Goal: Transaction & Acquisition: Purchase product/service

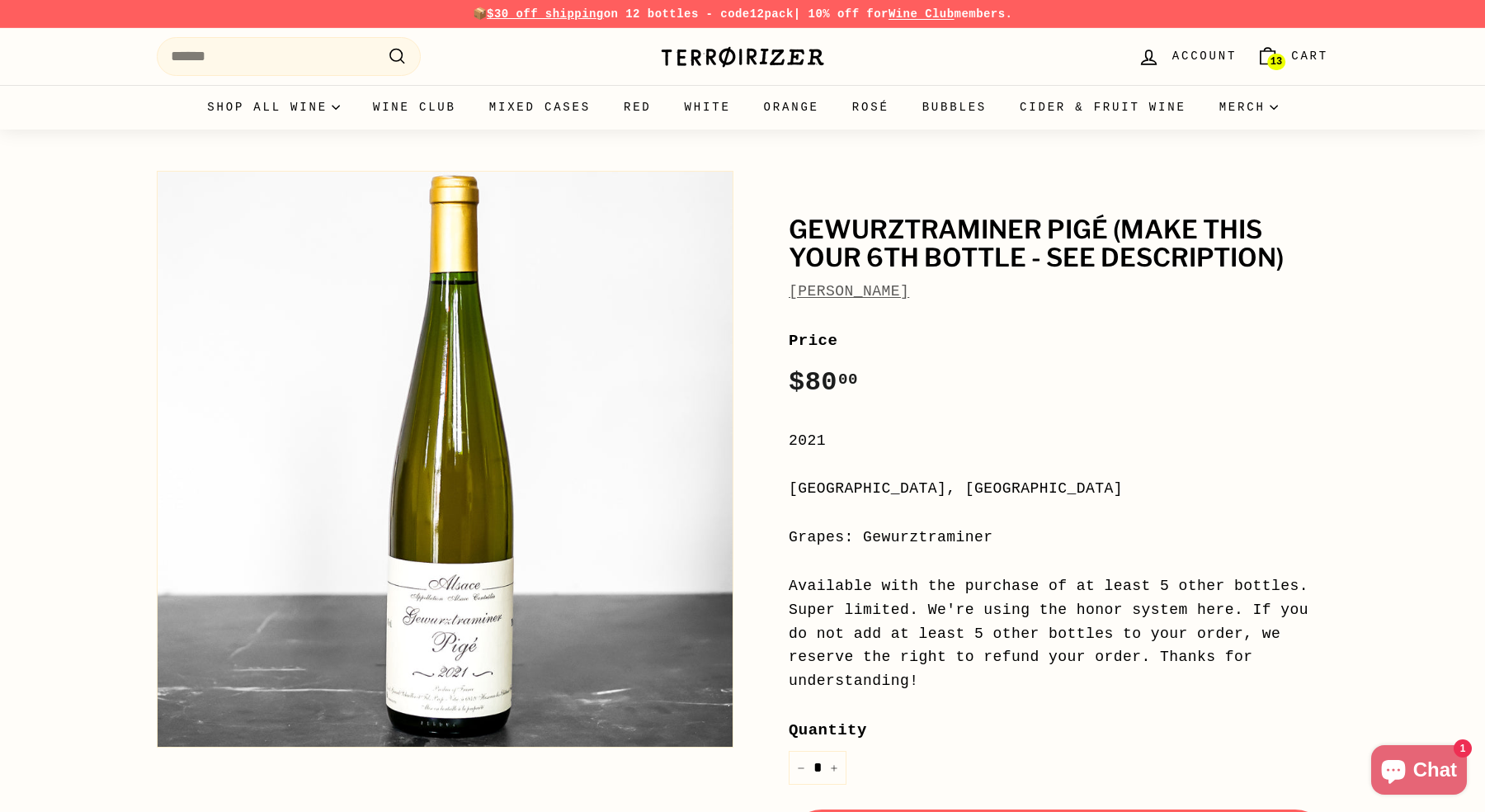
click at [879, 283] on link "[PERSON_NAME]" at bounding box center [849, 292] width 120 height 17
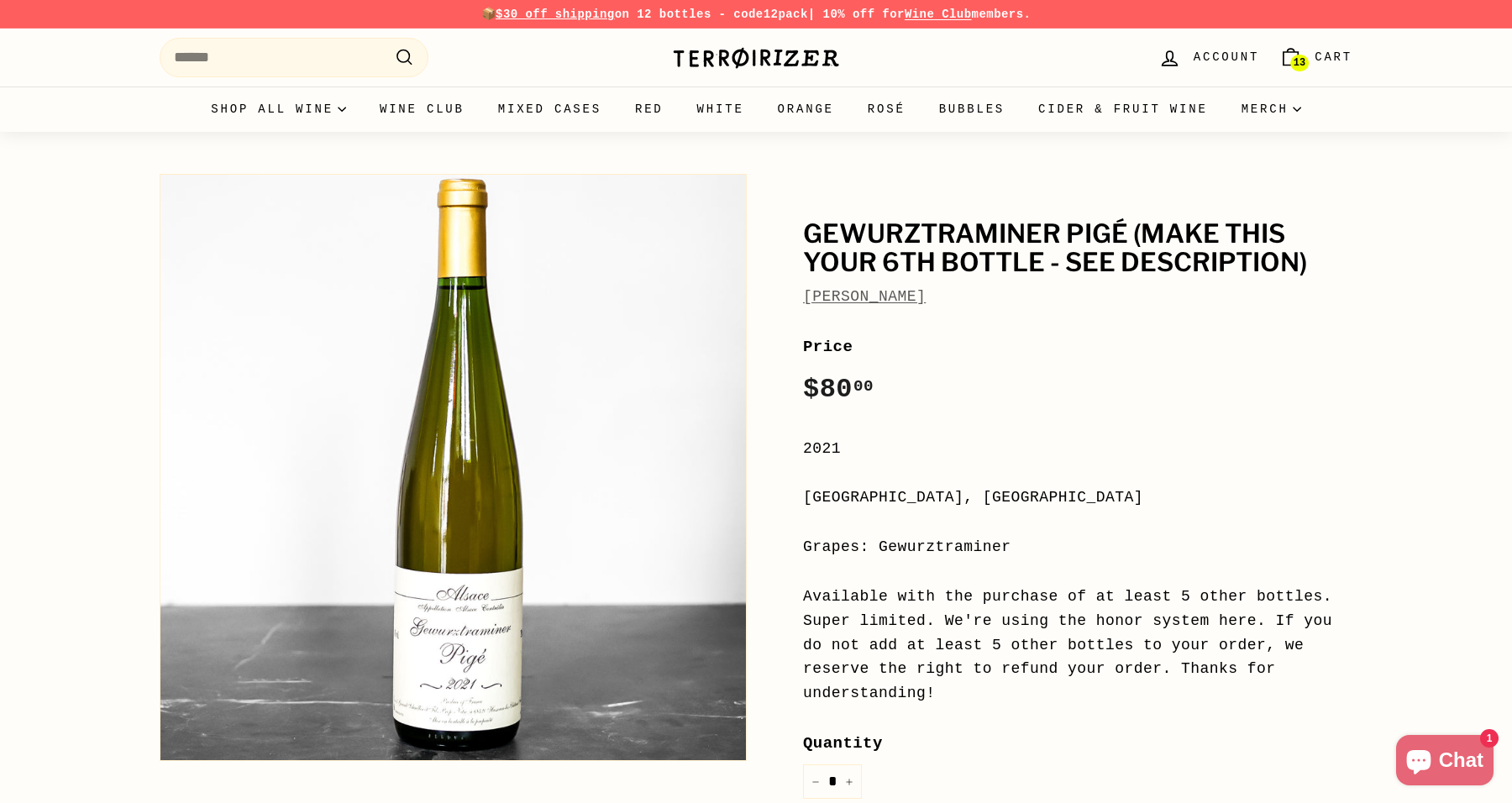
click at [776, 46] on img at bounding box center [756, 58] width 168 height 24
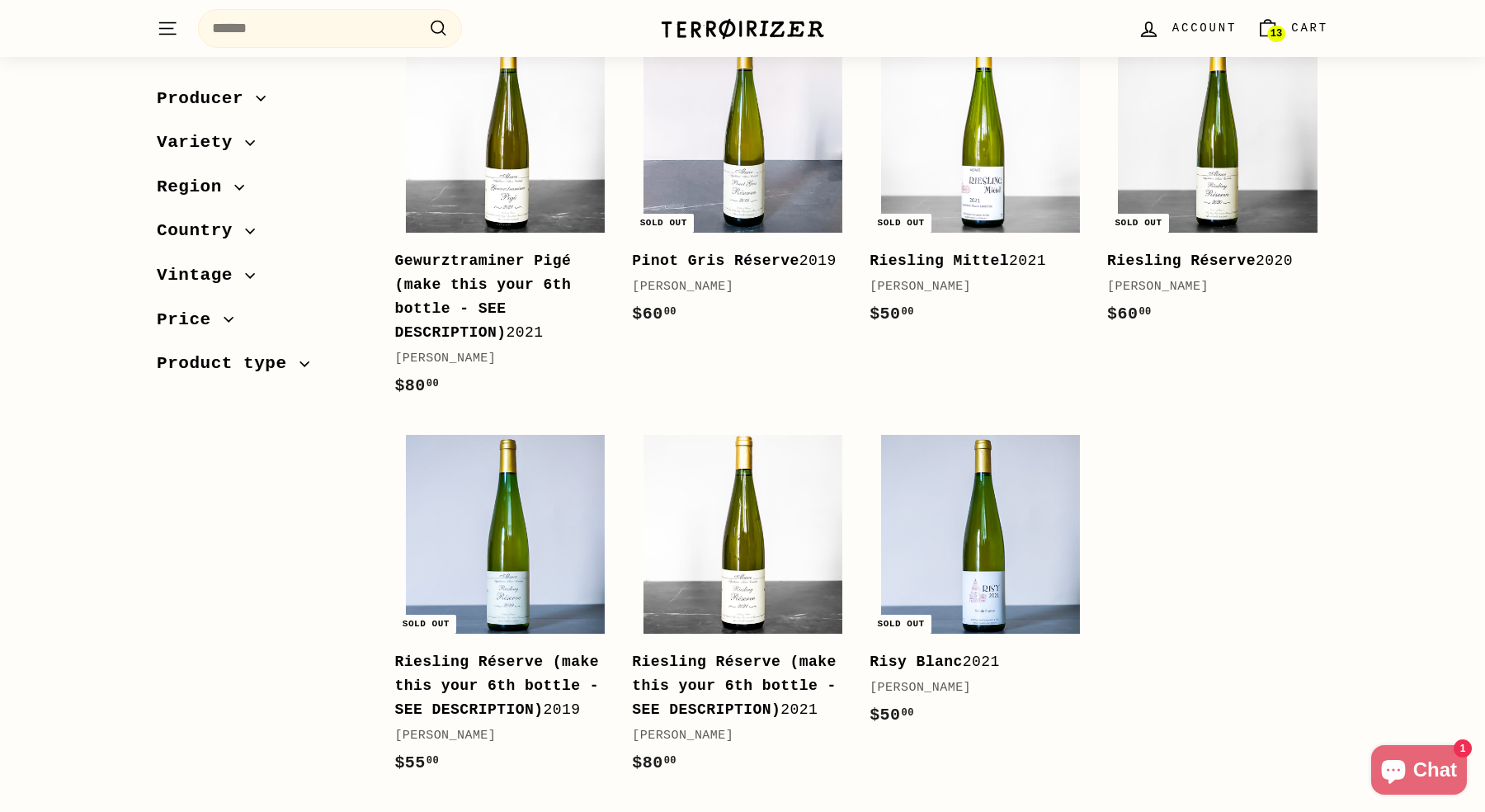
scroll to position [665, 0]
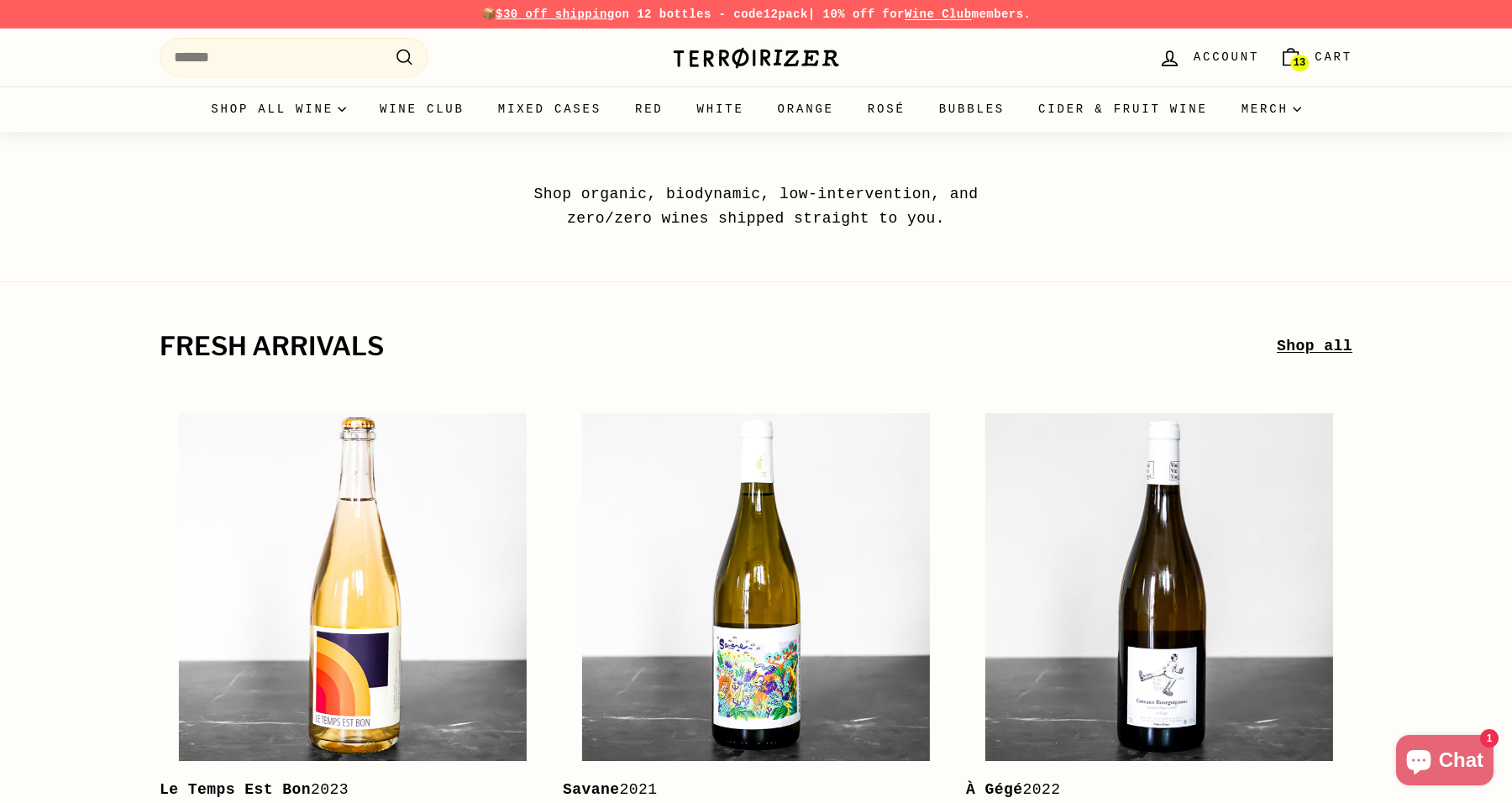
click at [1290, 66] on icon "Cart" at bounding box center [1290, 59] width 14 height 13
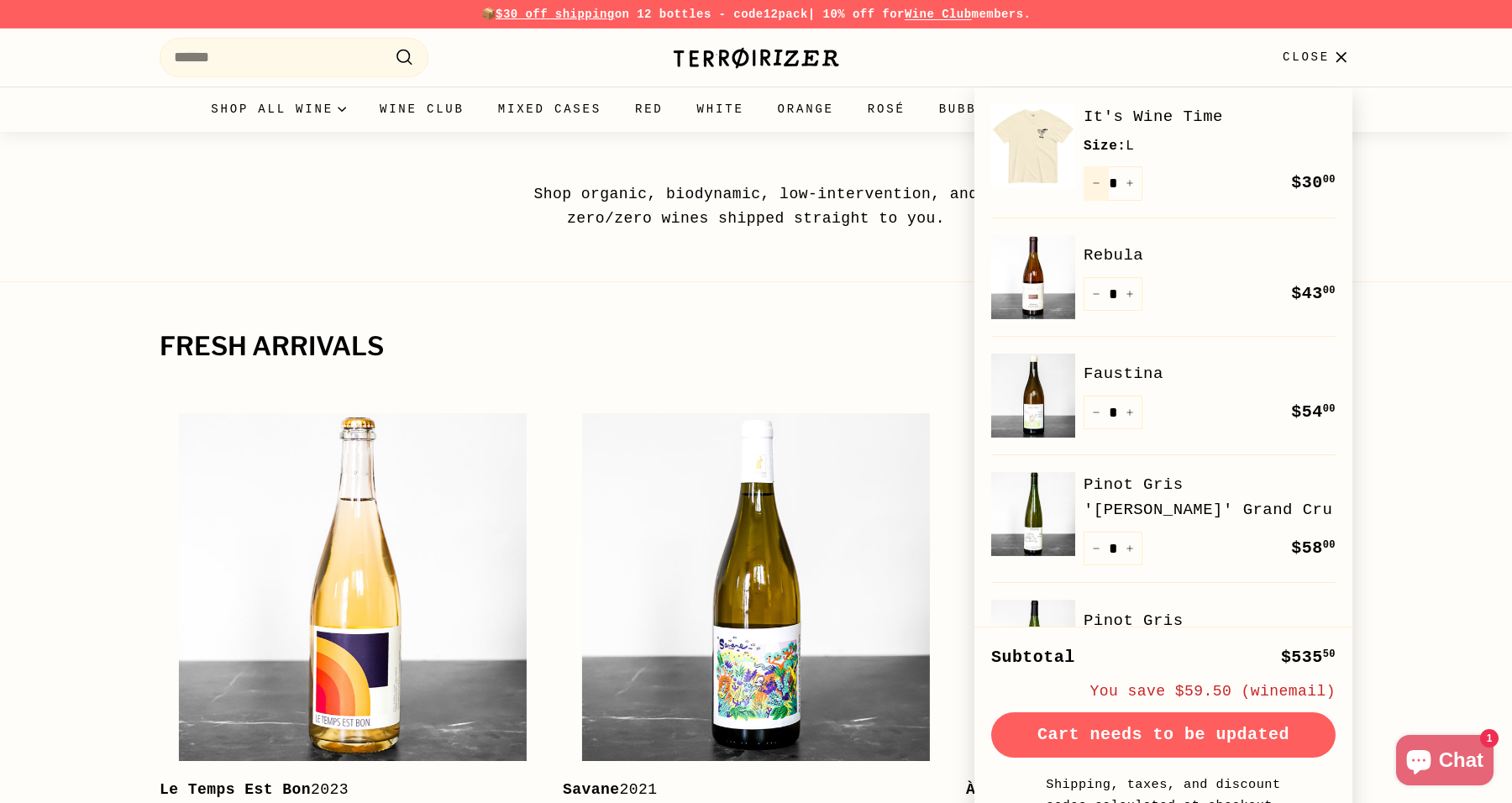
click at [1100, 187] on button "−" at bounding box center [1096, 183] width 25 height 35
type input "*"
click at [1244, 734] on button "Check out" at bounding box center [1164, 735] width 344 height 46
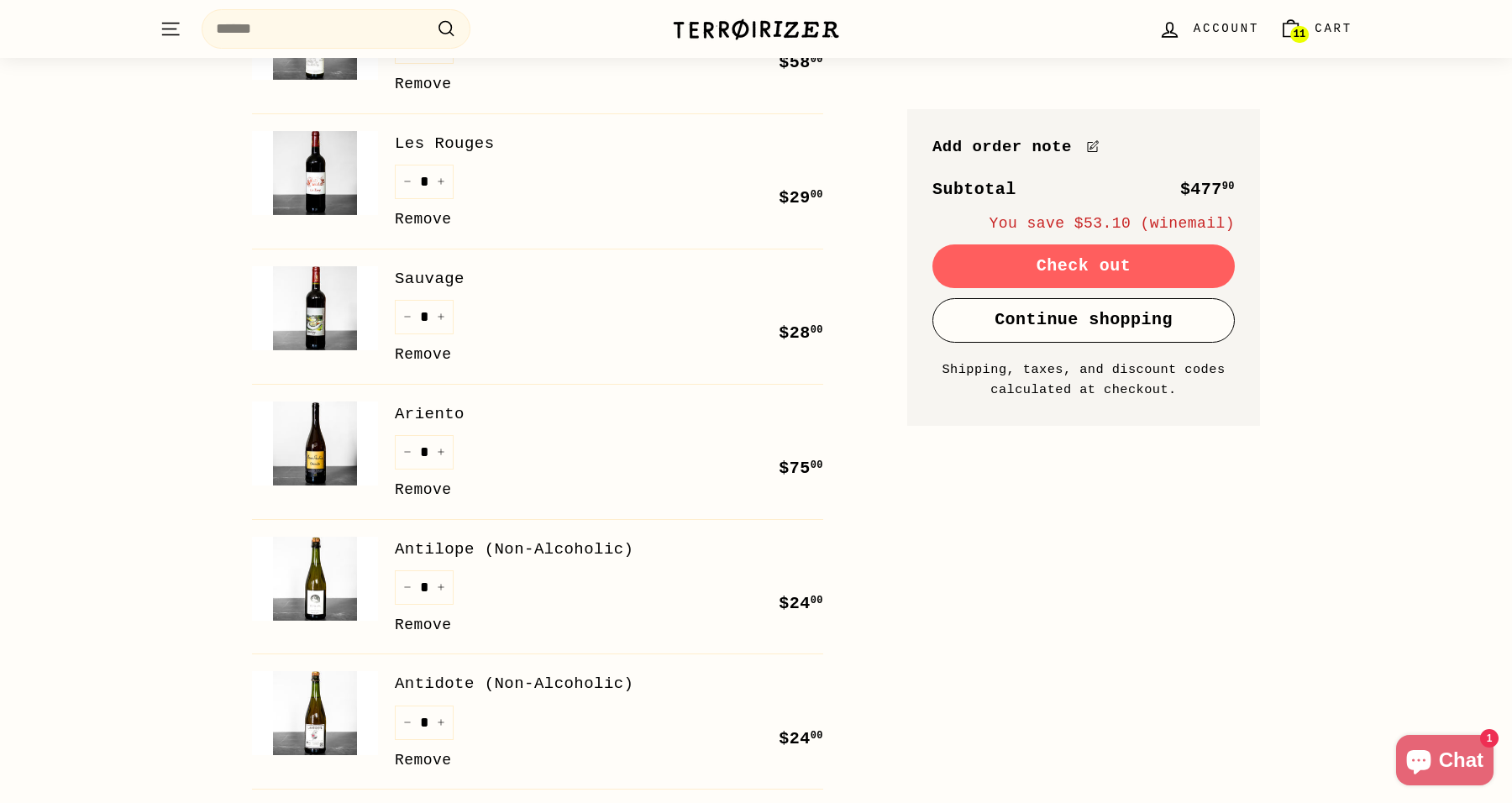
scroll to position [500, 0]
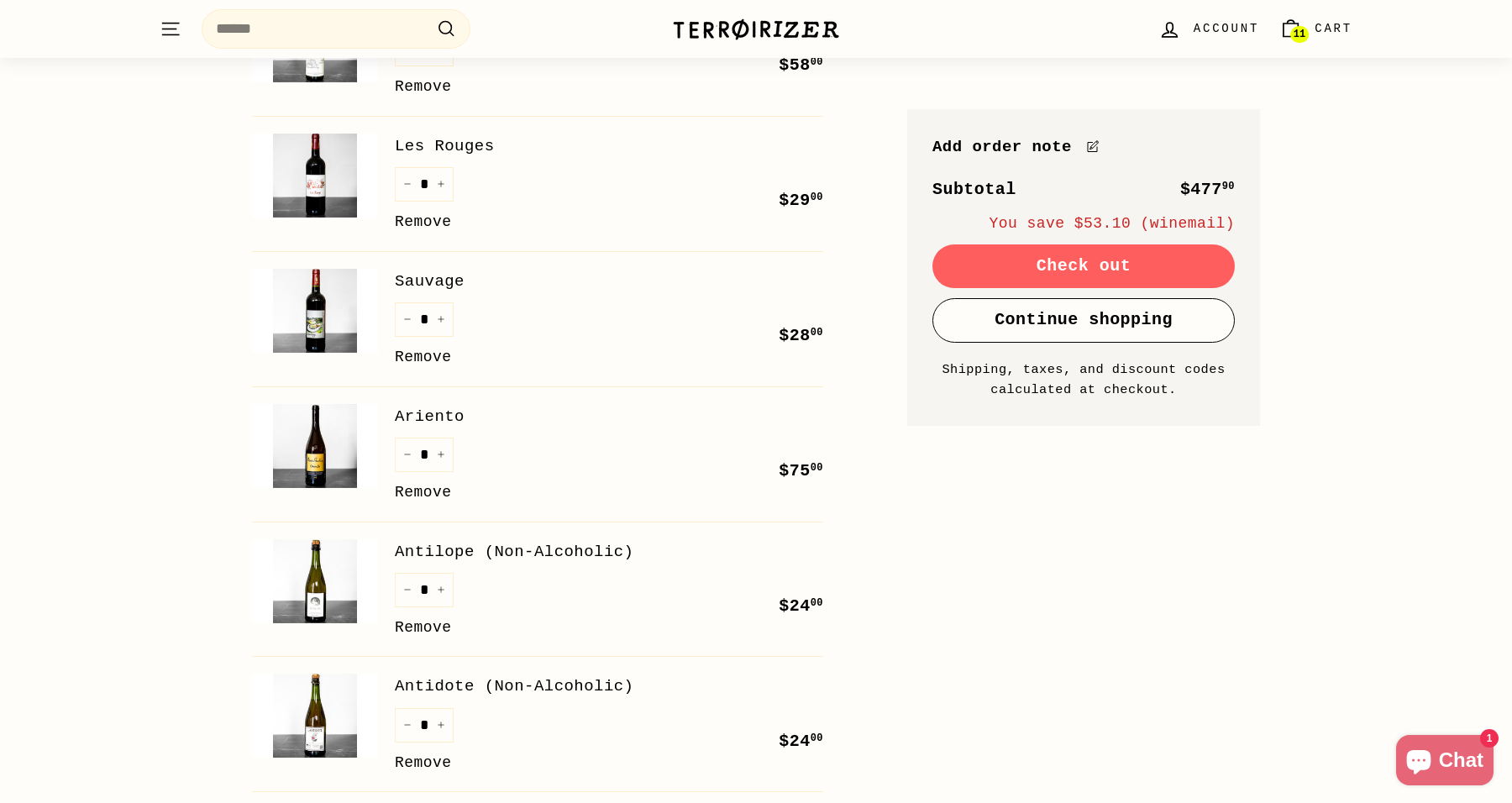
click at [431, 218] on link "Remove" at bounding box center [424, 222] width 57 height 24
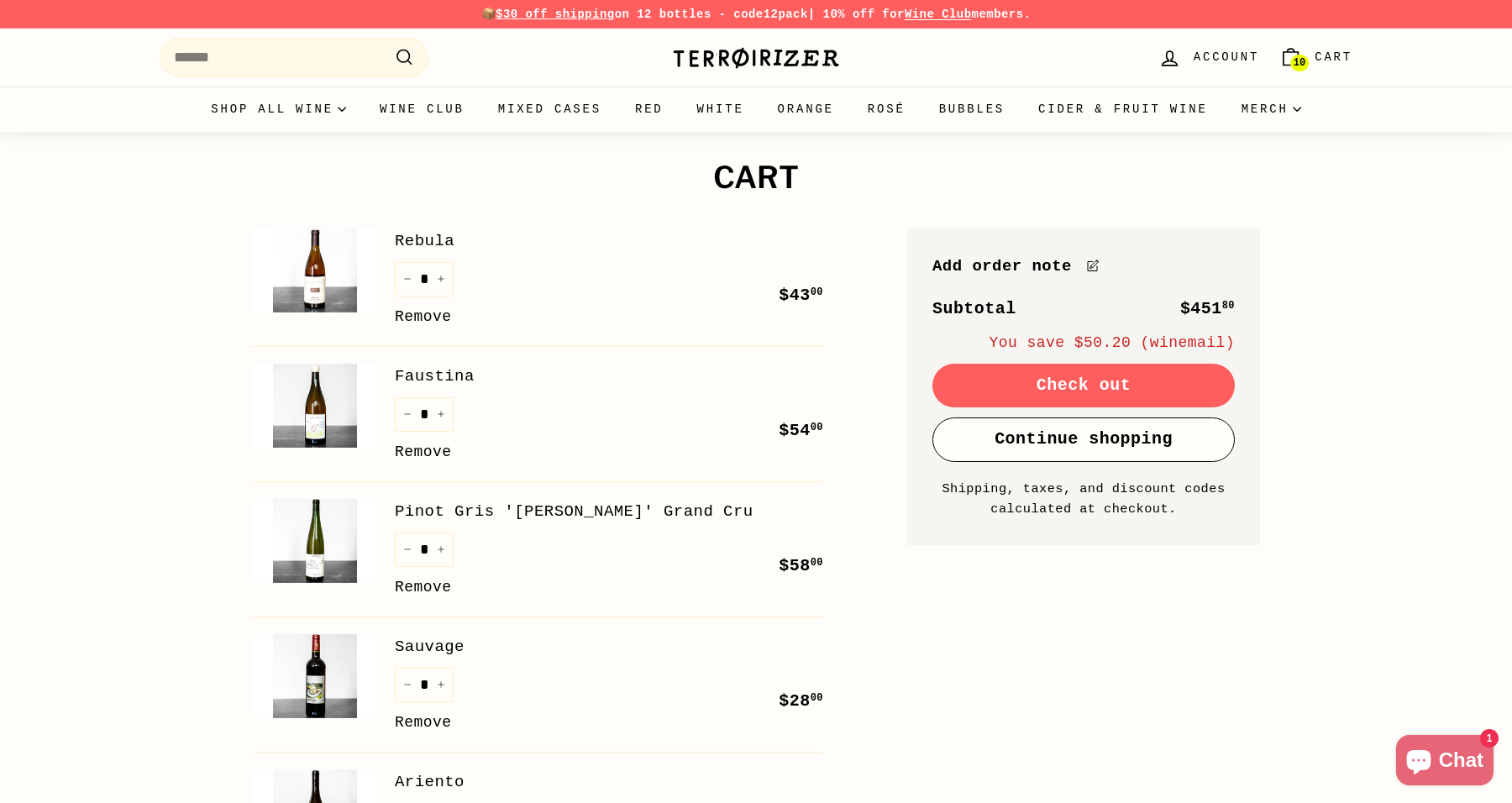
click at [751, 70] on div "Terroirizer" at bounding box center [756, 58] width 168 height 40
click at [758, 62] on img at bounding box center [756, 58] width 168 height 24
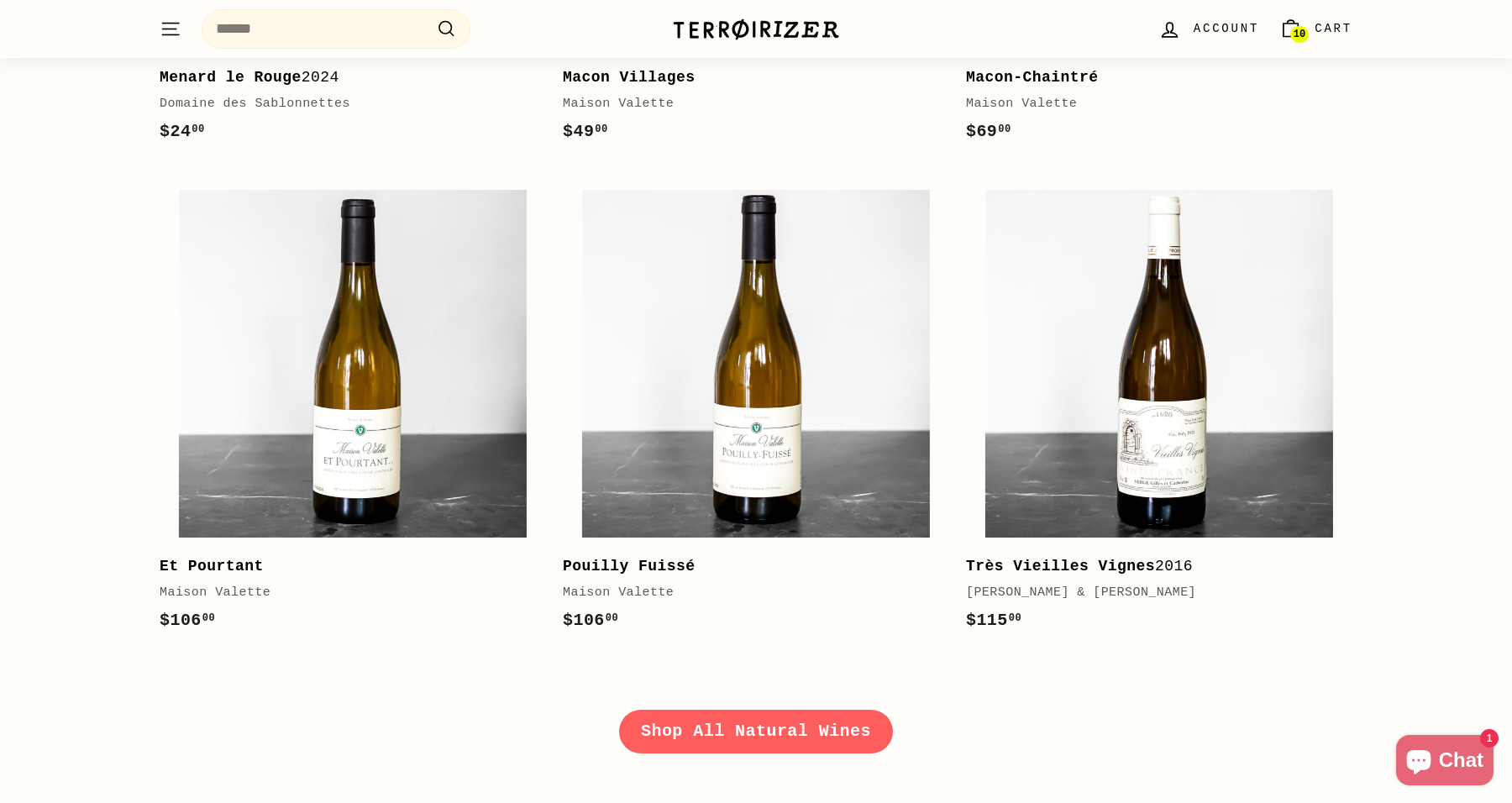
scroll to position [2204, 0]
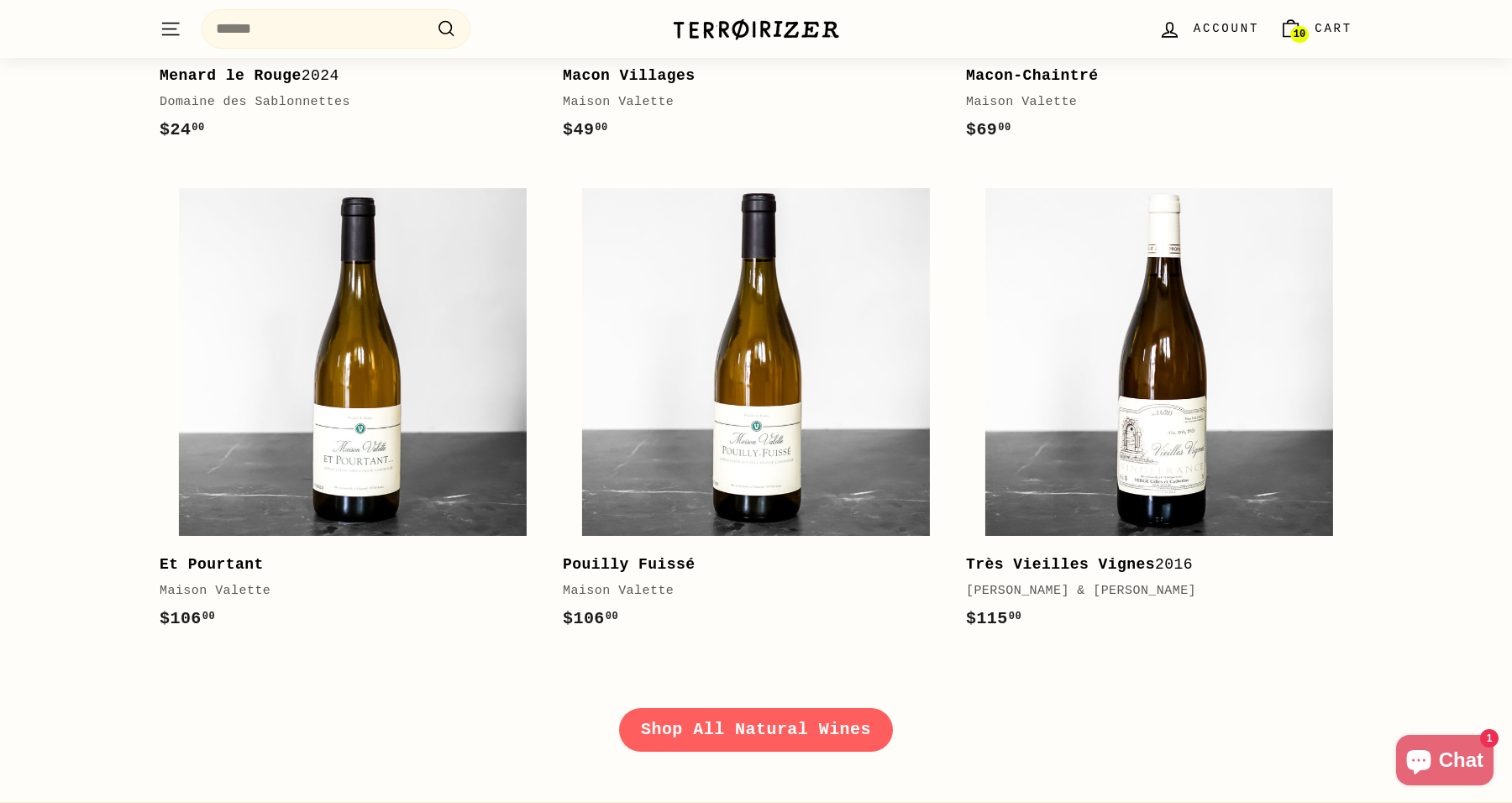
click at [856, 711] on link "Shop All Natural Wines" at bounding box center [756, 730] width 274 height 44
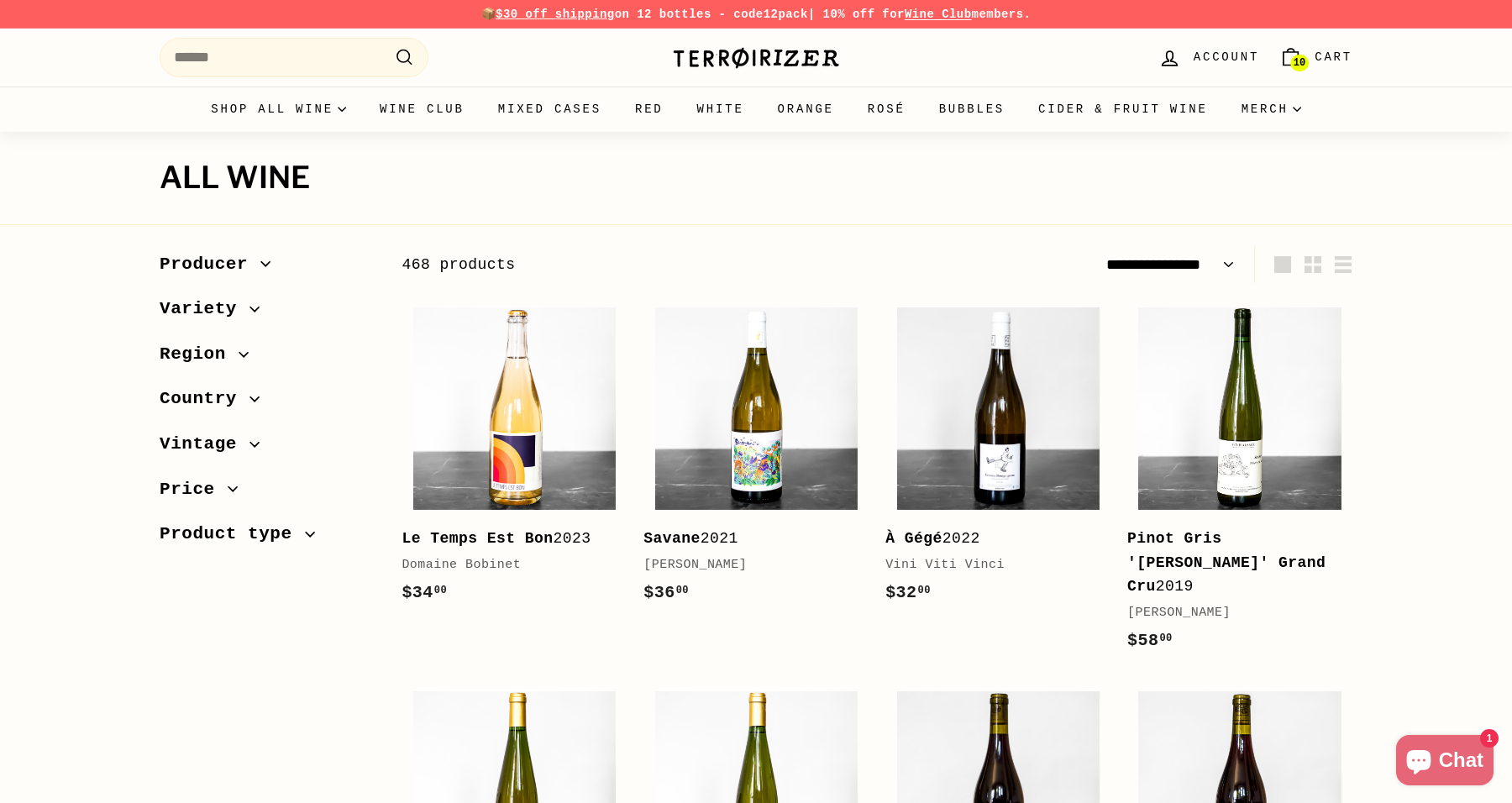
select select "**********"
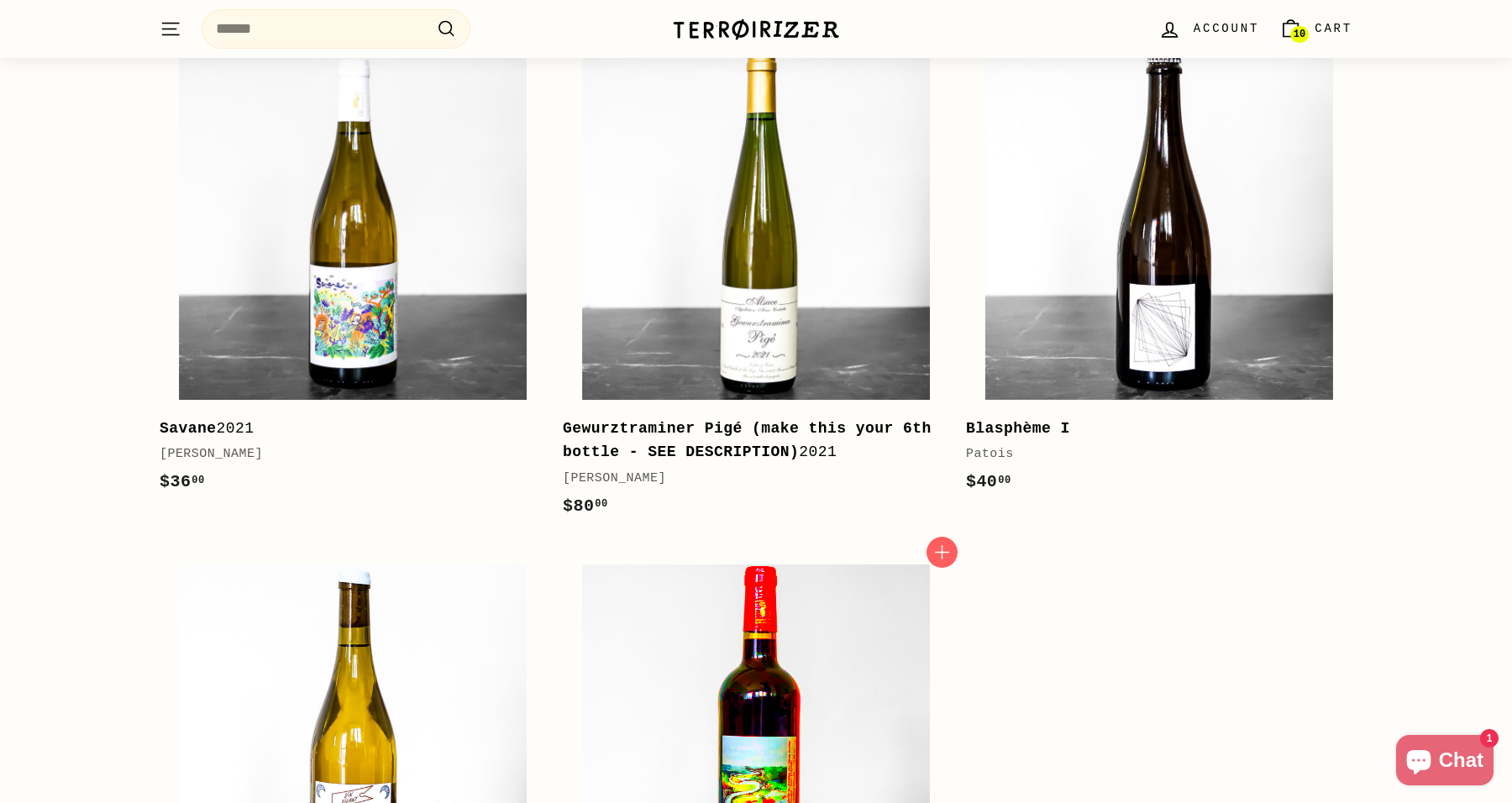
scroll to position [3829, 0]
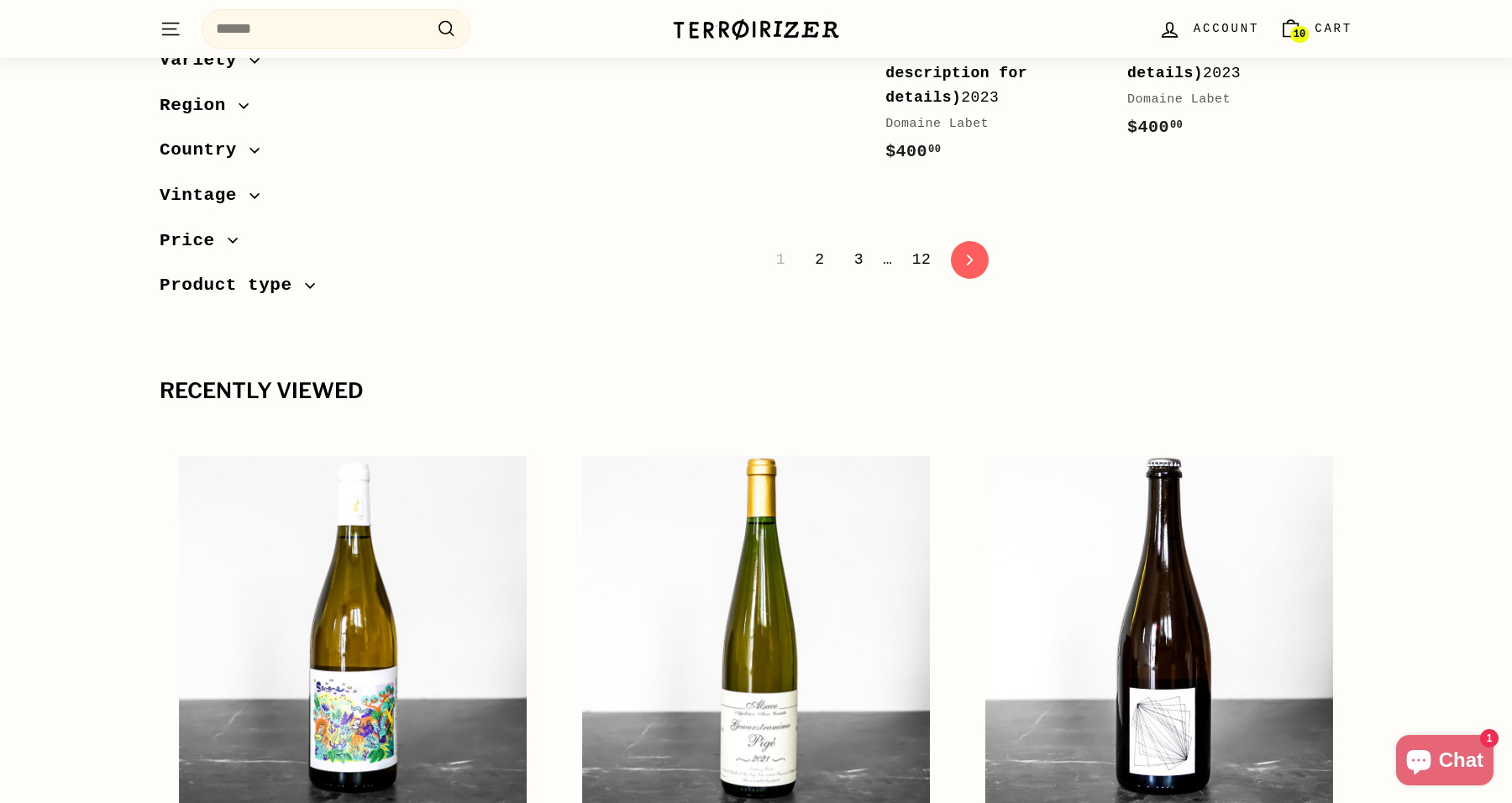
click at [791, 24] on img at bounding box center [756, 30] width 168 height 24
